Goal: Find specific page/section: Find specific page/section

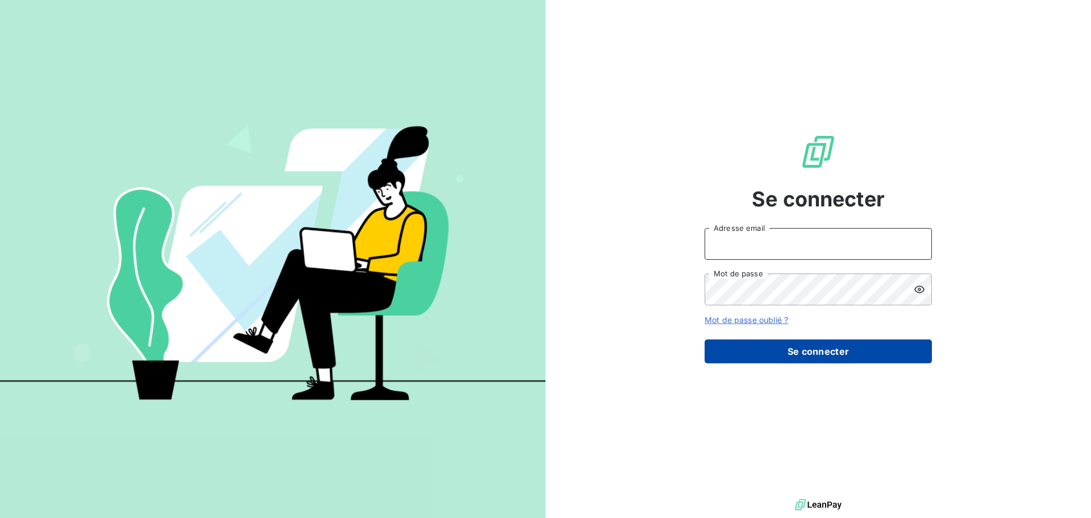
type input "[PERSON_NAME][EMAIL_ADDRESS][DOMAIN_NAME]"
click at [825, 352] on button "Se connecter" at bounding box center [818, 351] width 227 height 24
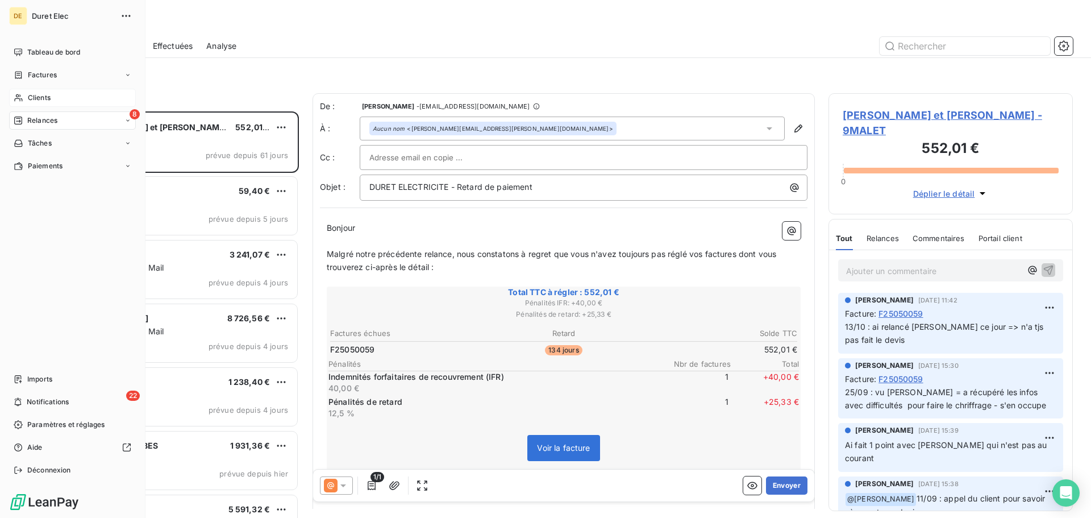
click at [45, 101] on span "Clients" at bounding box center [39, 98] width 23 height 10
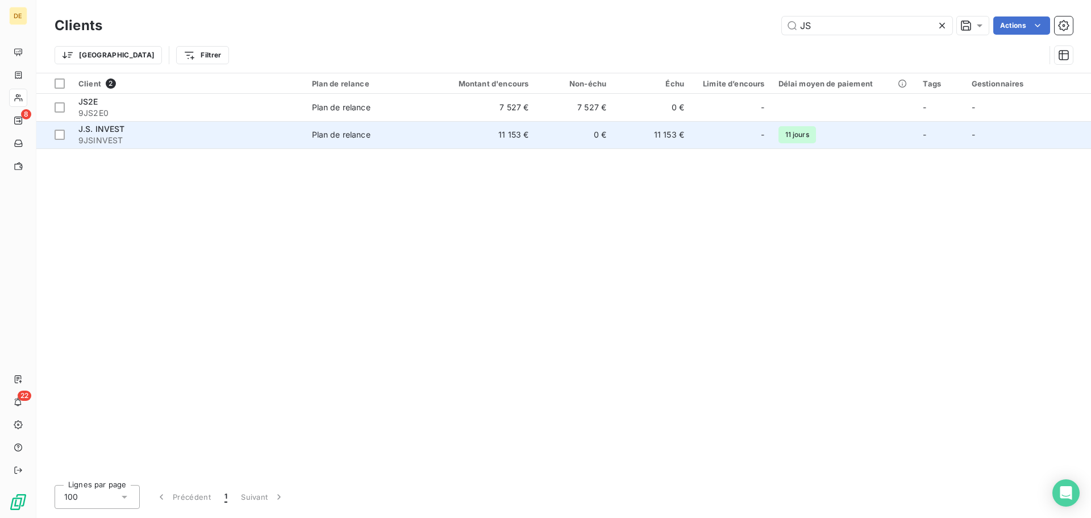
type input "JS"
click at [189, 139] on span "9JSINVEST" at bounding box center [188, 140] width 220 height 11
